Goal: Task Accomplishment & Management: Use online tool/utility

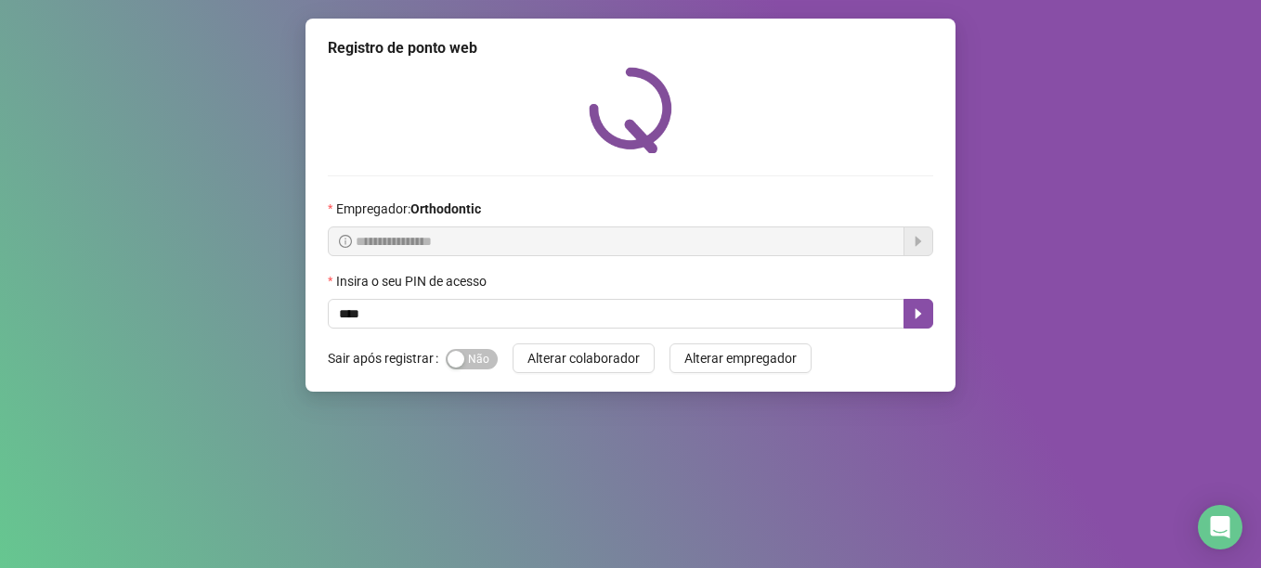
type input "*****"
click at [926, 308] on button "button" at bounding box center [919, 314] width 30 height 30
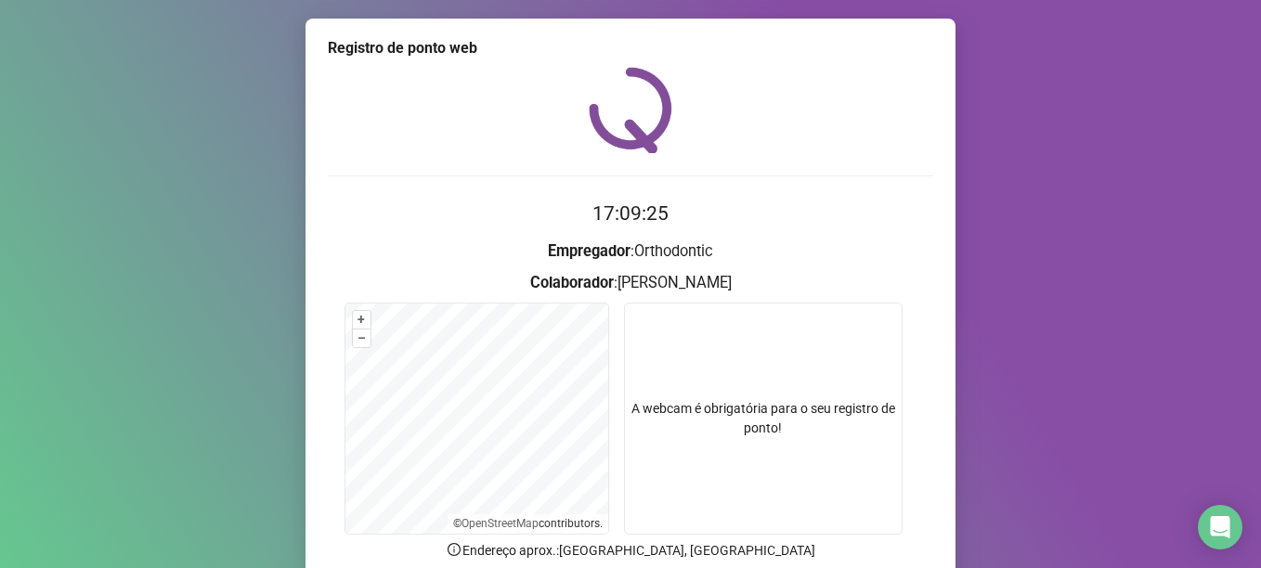
scroll to position [157, 0]
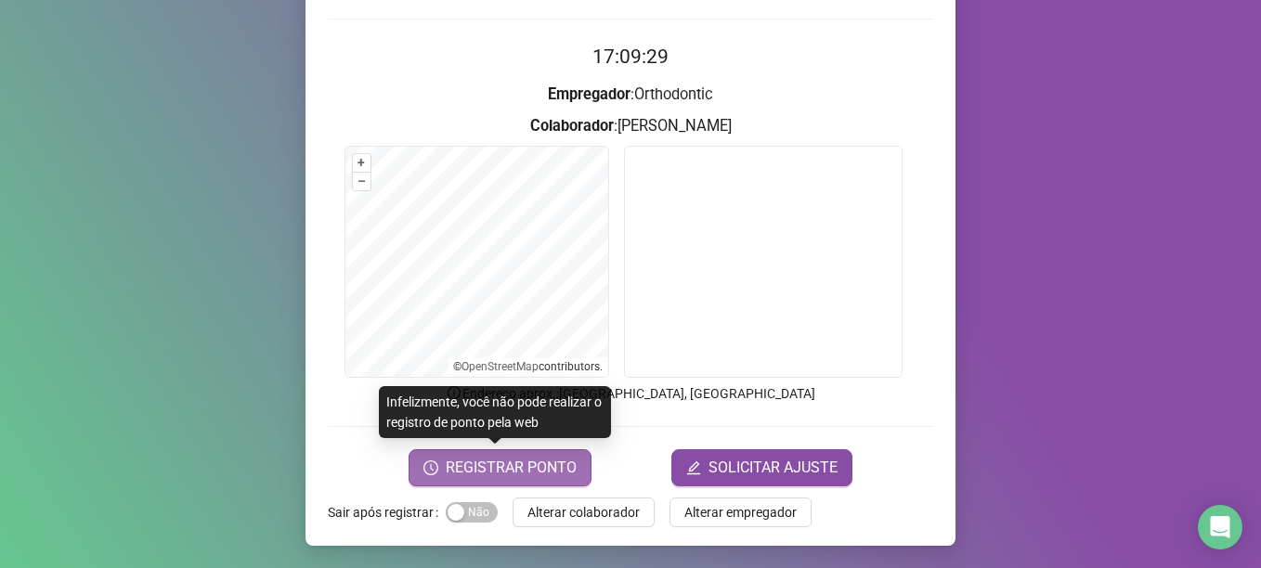
click at [521, 475] on span "REGISTRAR PONTO" at bounding box center [511, 468] width 131 height 22
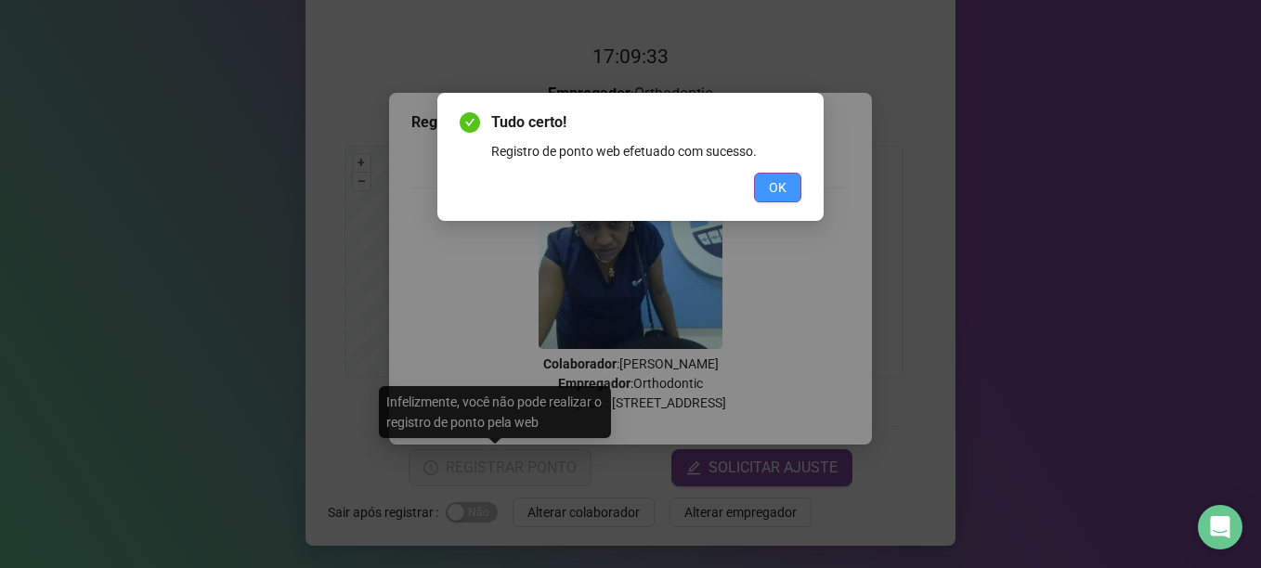
click at [779, 185] on span "OK" at bounding box center [778, 187] width 18 height 20
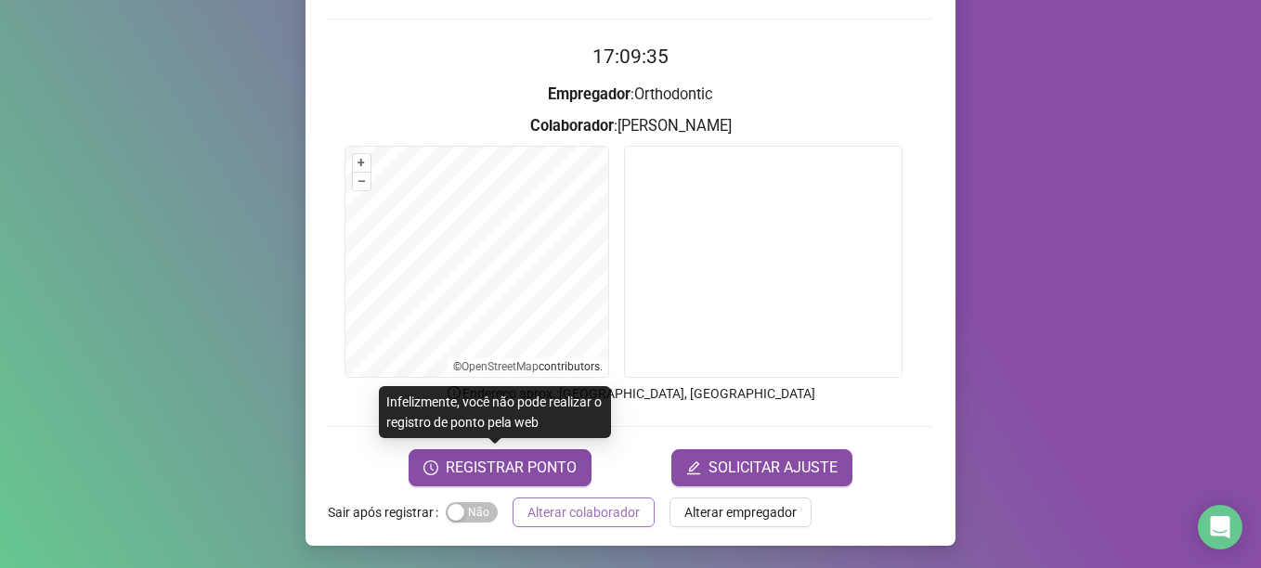
click at [619, 510] on span "Alterar colaborador" at bounding box center [584, 512] width 112 height 20
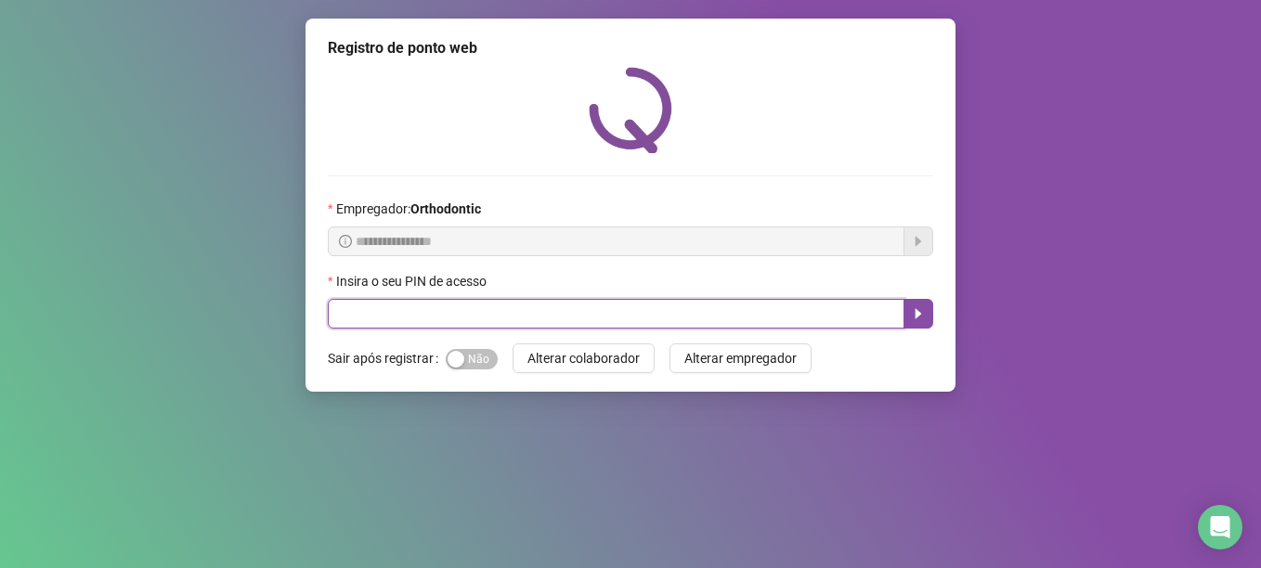
drag, startPoint x: 361, startPoint y: 315, endPoint x: 412, endPoint y: 312, distance: 51.2
click at [362, 314] on input "text" at bounding box center [616, 314] width 577 height 30
type input "*****"
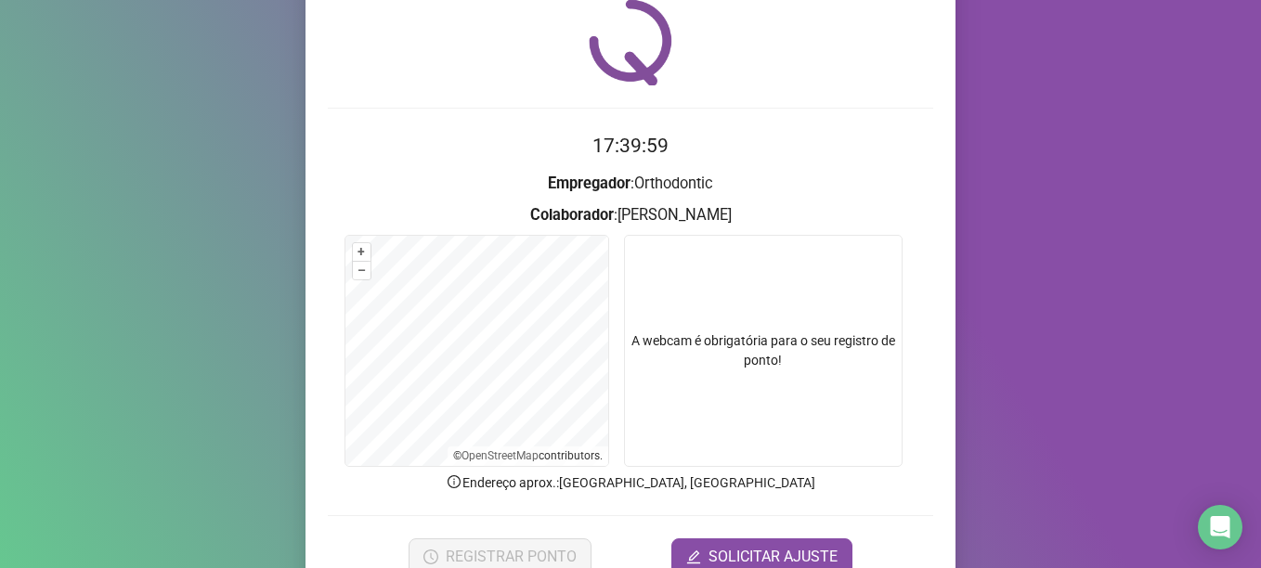
scroll to position [157, 0]
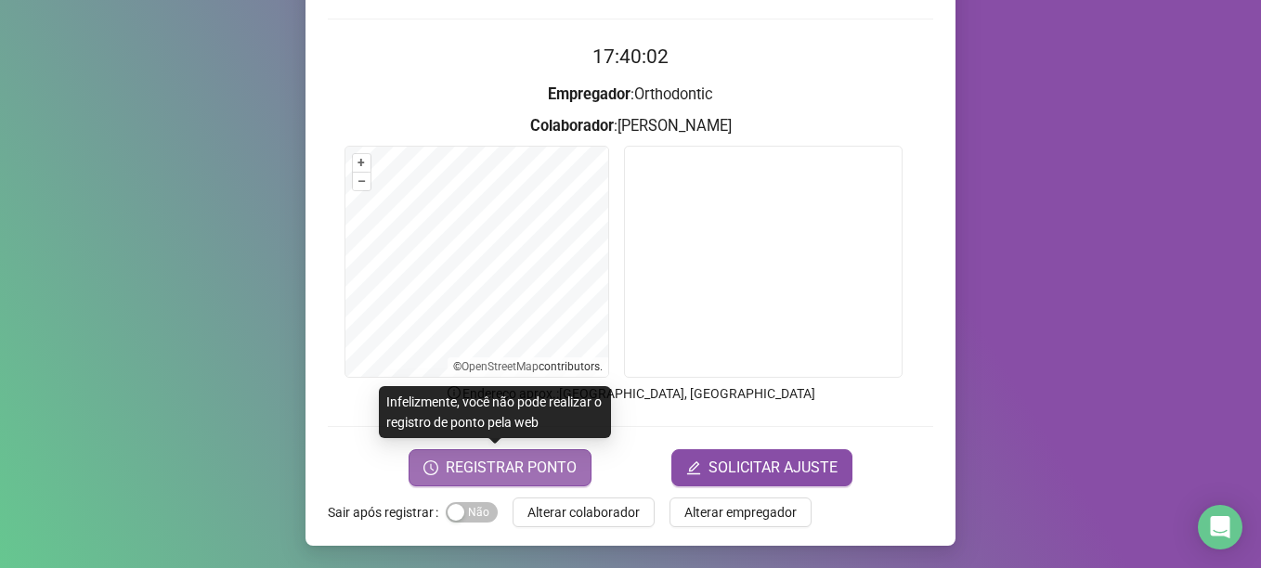
click at [498, 471] on span "REGISTRAR PONTO" at bounding box center [511, 468] width 131 height 22
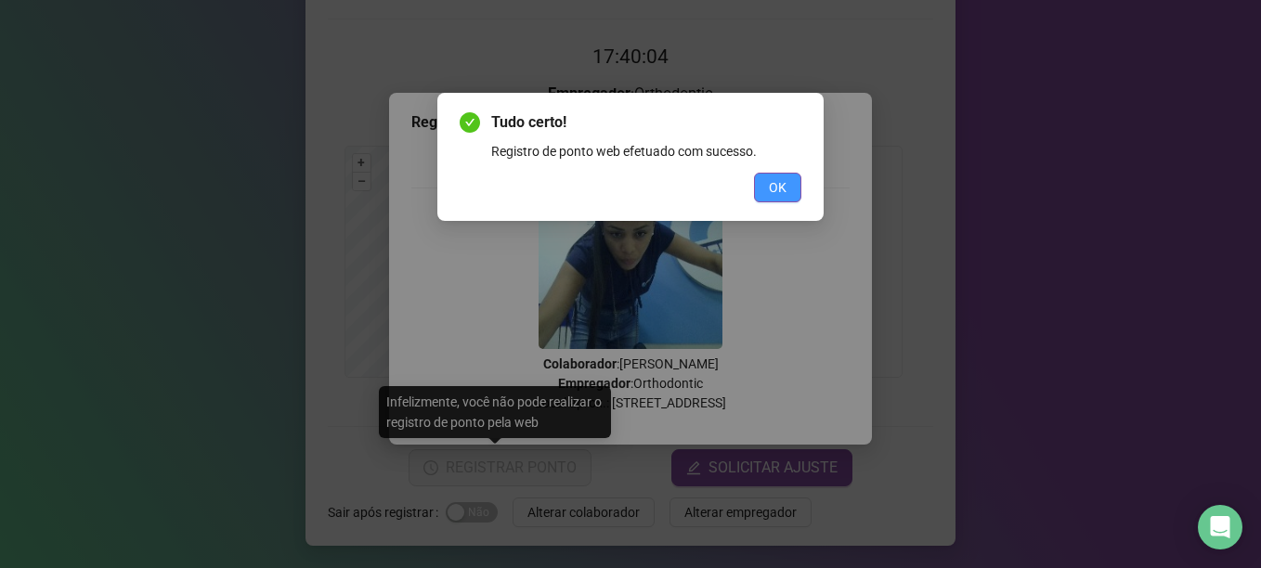
click at [782, 180] on span "OK" at bounding box center [778, 187] width 18 height 20
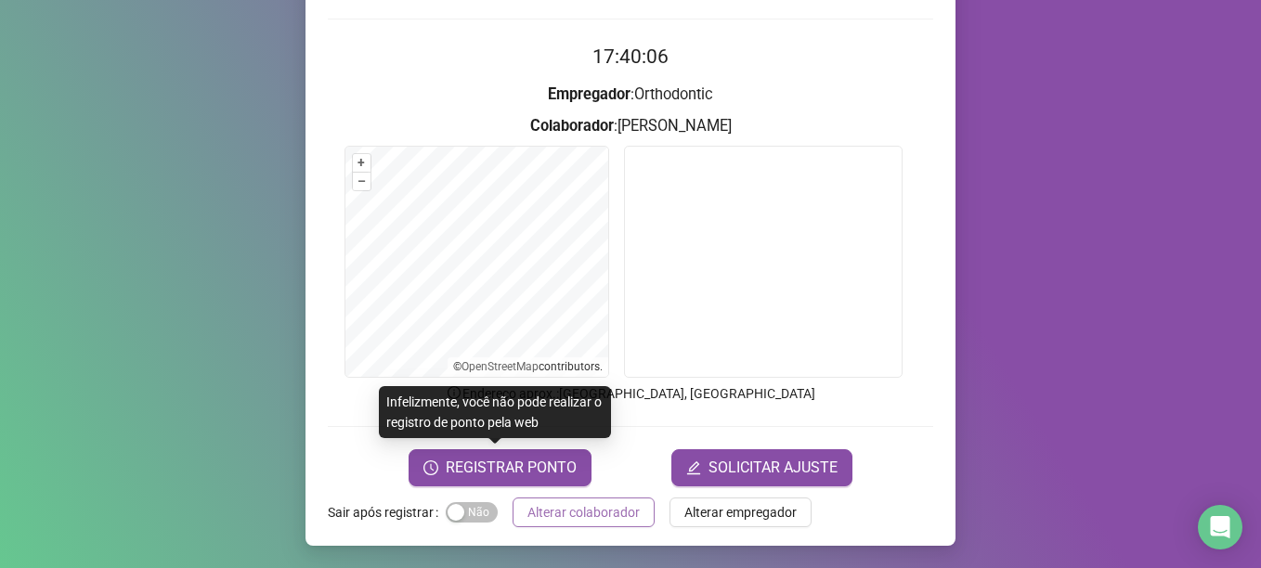
click at [588, 515] on span "Alterar colaborador" at bounding box center [584, 512] width 112 height 20
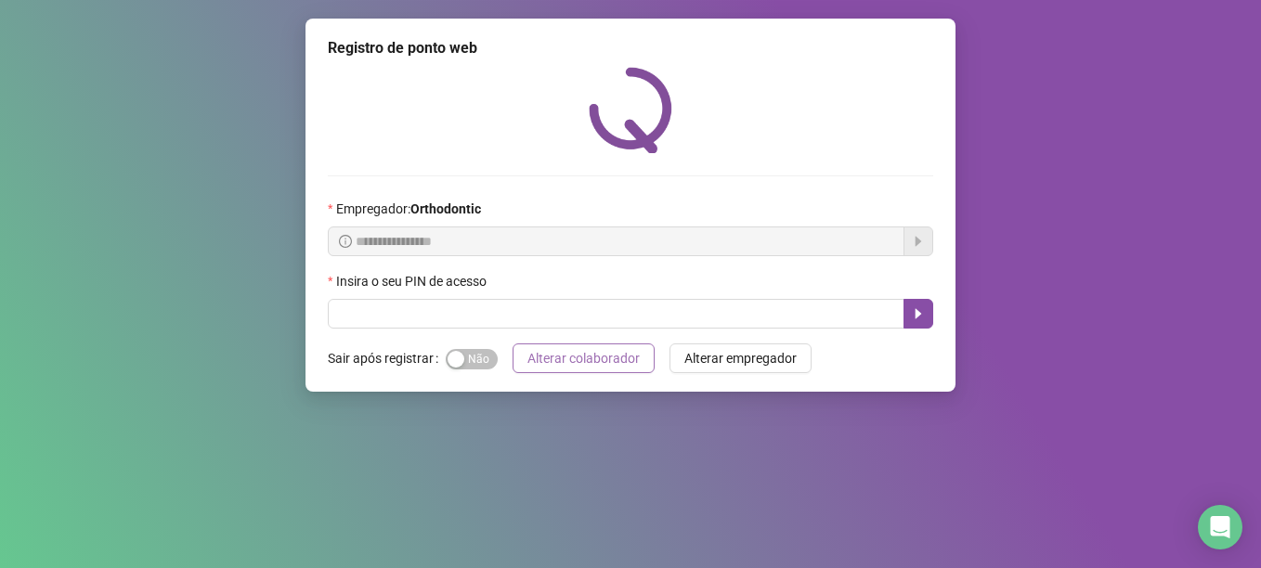
scroll to position [0, 0]
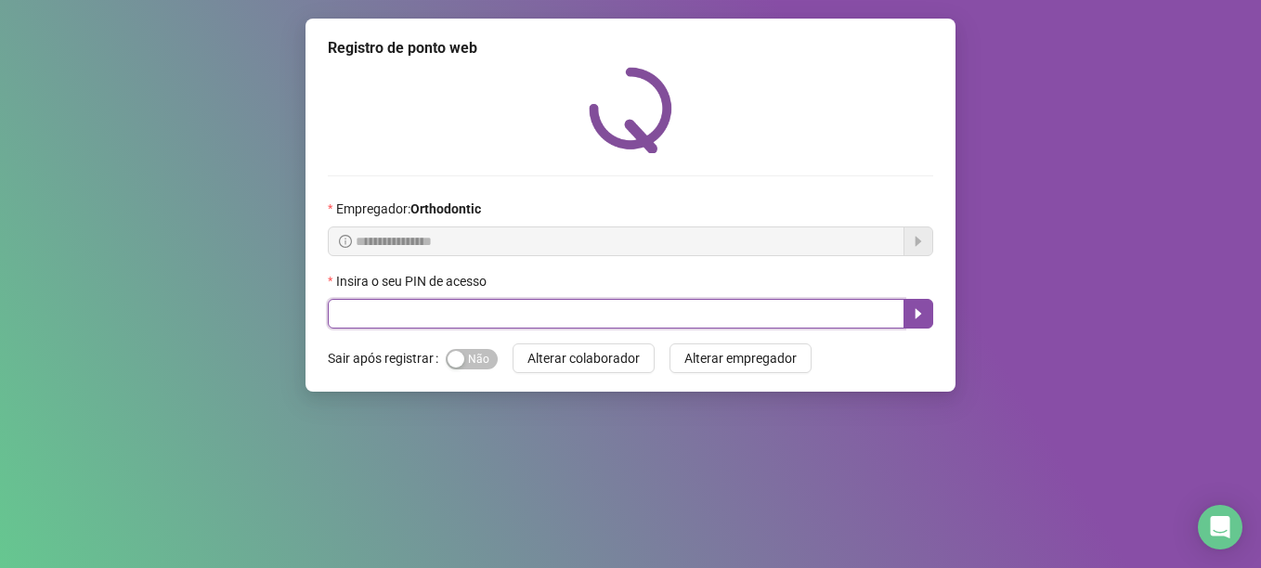
click at [383, 314] on input "text" at bounding box center [616, 314] width 577 height 30
type input "*****"
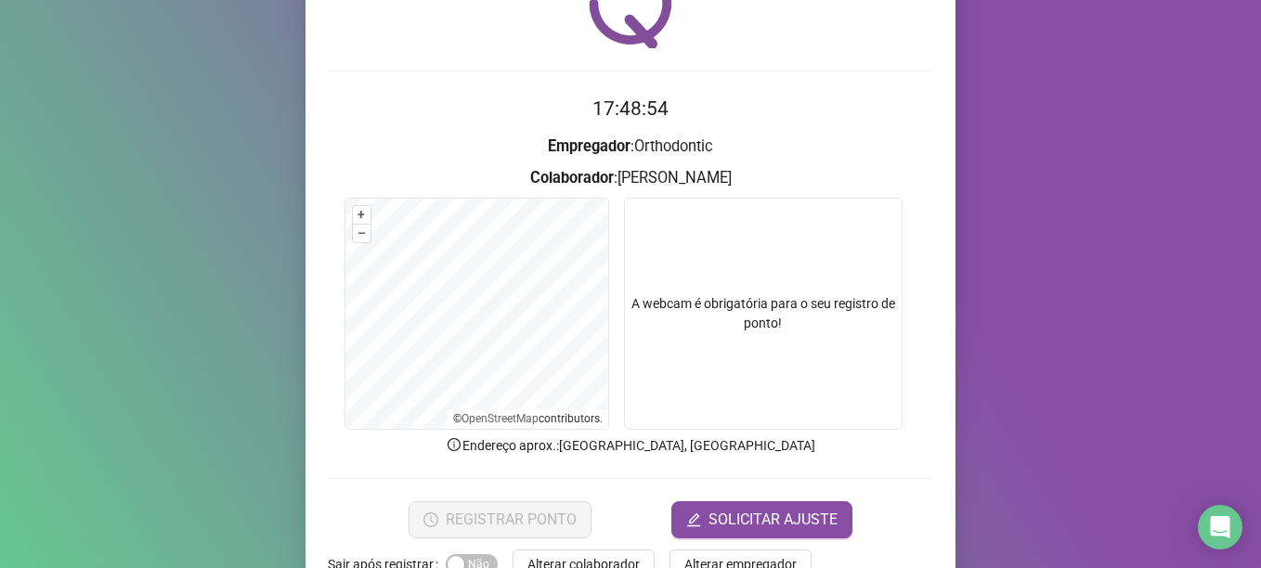
scroll to position [157, 0]
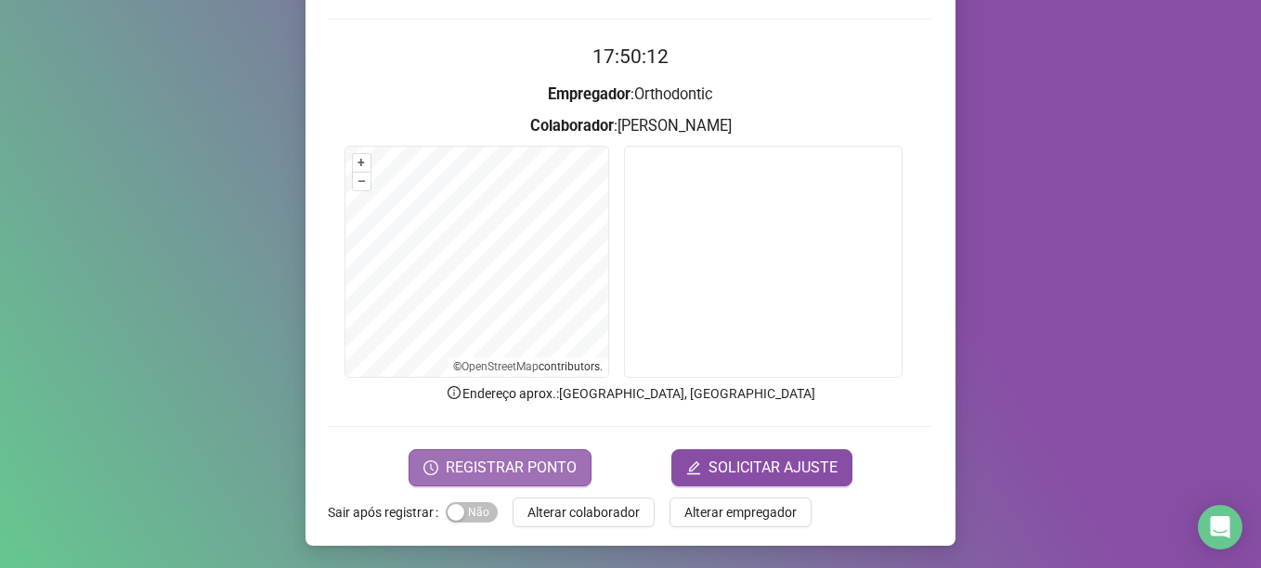
click at [485, 472] on span "REGISTRAR PONTO" at bounding box center [511, 468] width 131 height 22
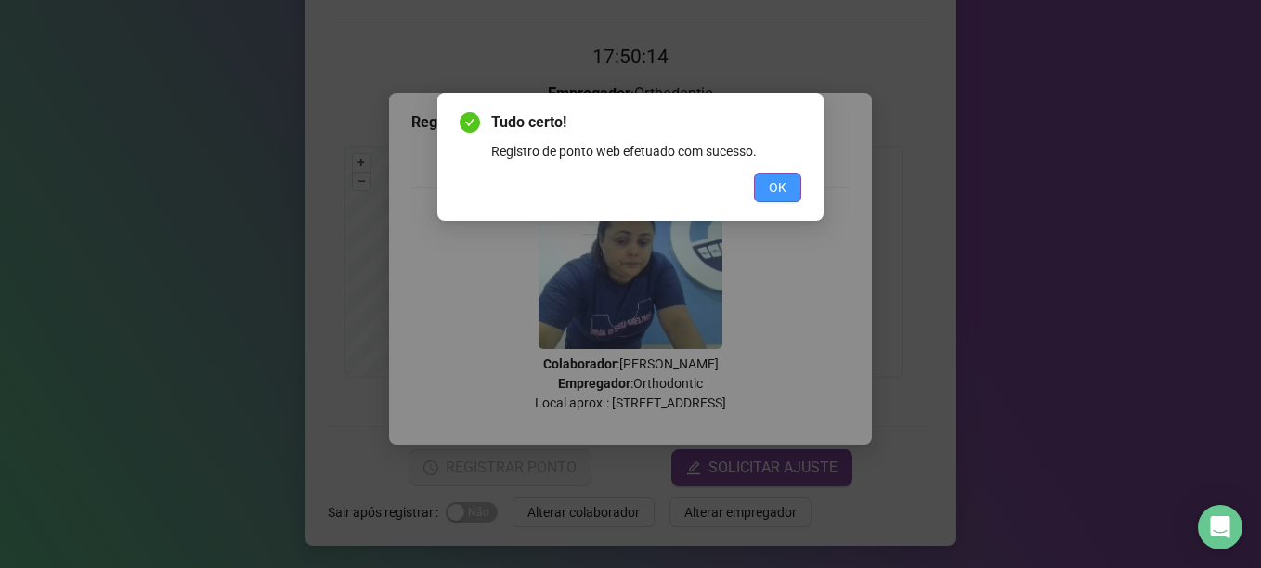
click at [763, 183] on button "OK" at bounding box center [777, 188] width 47 height 30
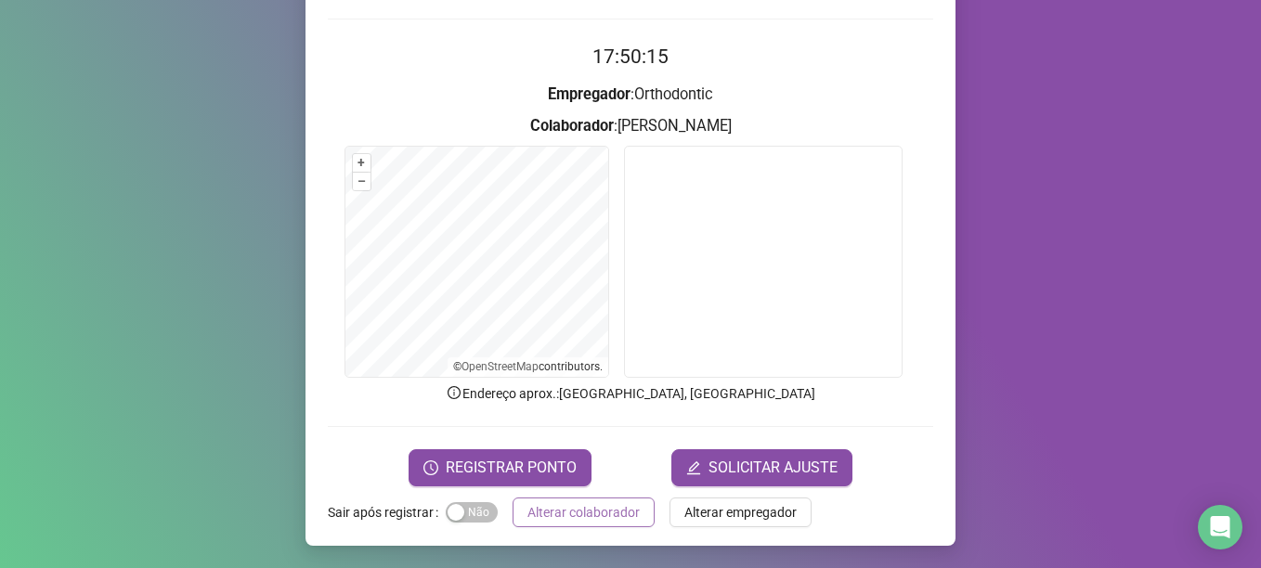
click at [578, 508] on span "Alterar colaborador" at bounding box center [584, 512] width 112 height 20
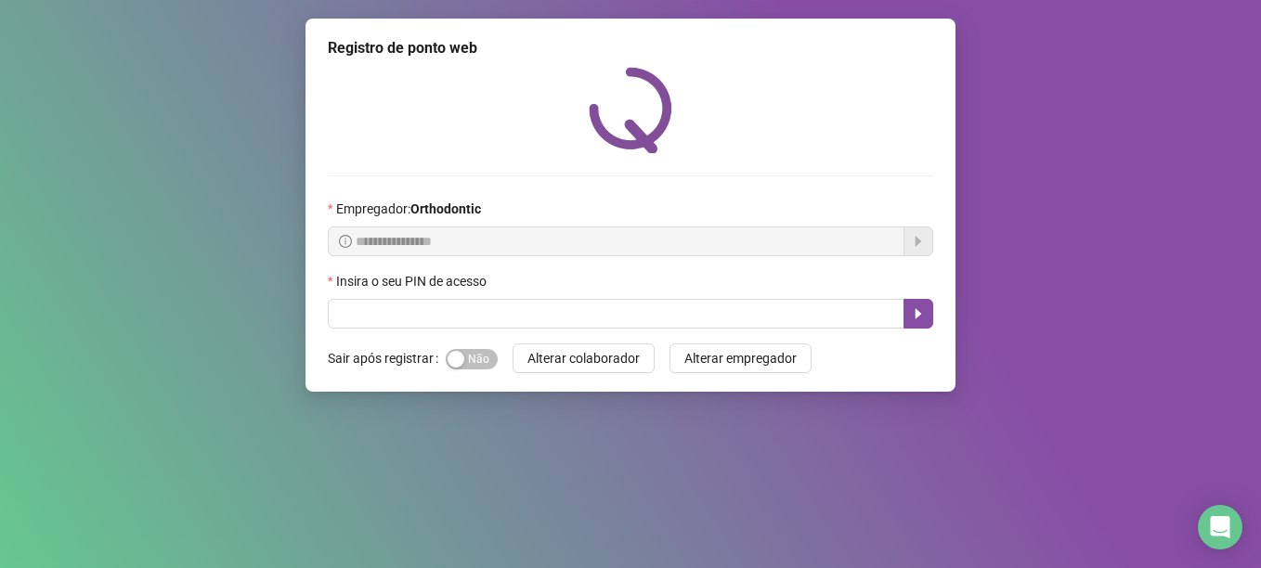
scroll to position [0, 0]
